Goal: Navigation & Orientation: Find specific page/section

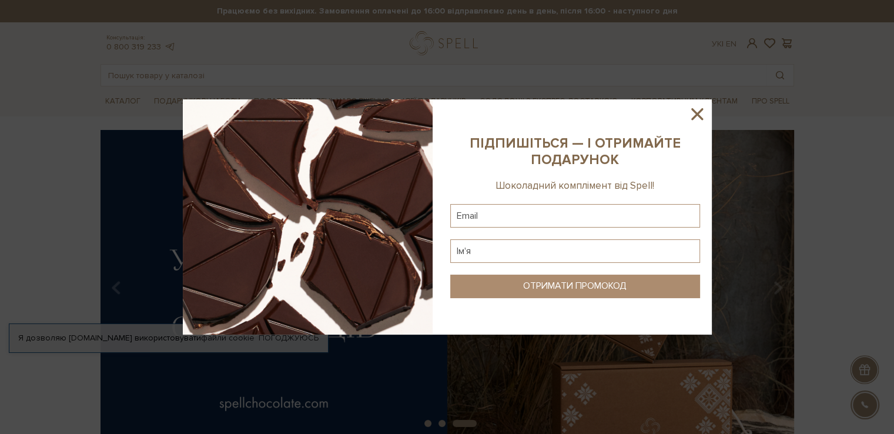
scroll to position [176, 0]
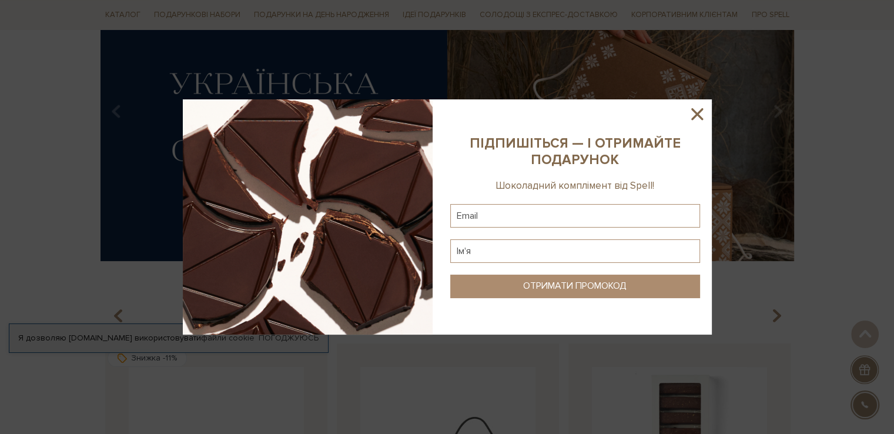
click at [694, 115] on icon at bounding box center [697, 114] width 20 height 20
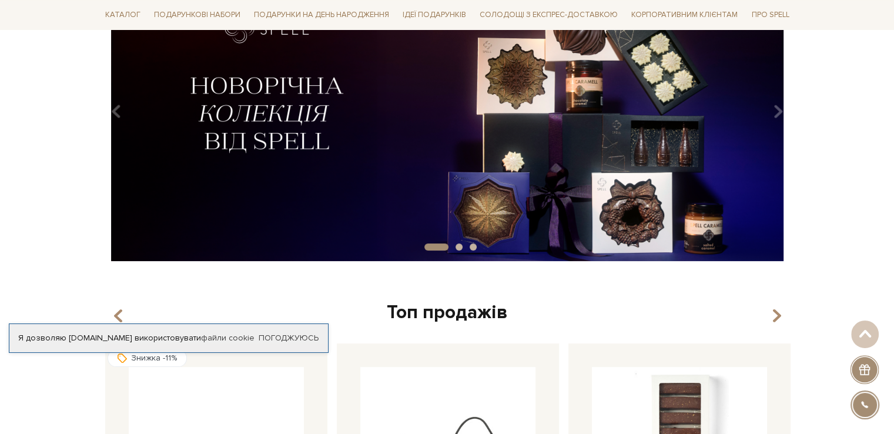
scroll to position [0, 0]
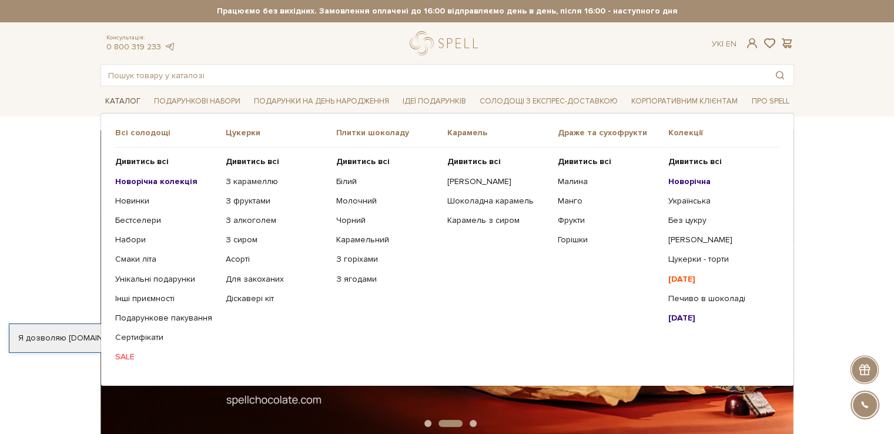
click at [120, 92] on link "Каталог" at bounding box center [123, 101] width 45 height 18
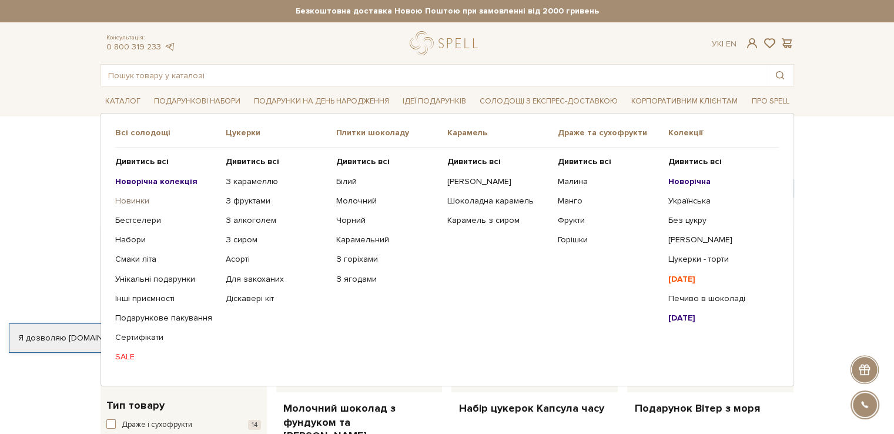
click at [131, 200] on link "Новинки" at bounding box center [166, 201] width 102 height 11
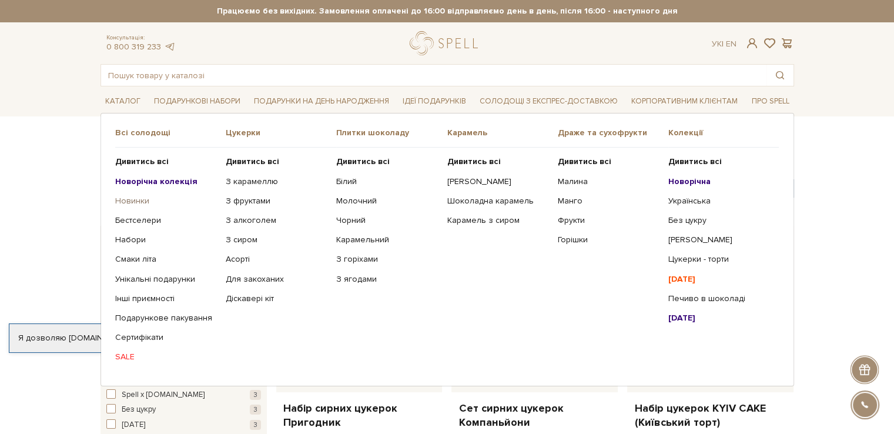
click at [124, 198] on link "Новинки" at bounding box center [166, 201] width 102 height 11
